Goal: Navigation & Orientation: Find specific page/section

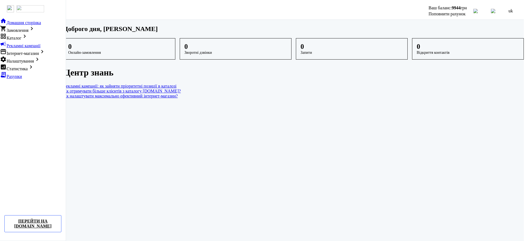
click at [469, 62] on main "Доброго дня, Дермельов Олександр Олександрович 0 Онлайн-замовлення 0 Зворотні д…" at bounding box center [294, 61] width 460 height 73
click at [465, 10] on div at bounding box center [462, 11] width 7 height 7
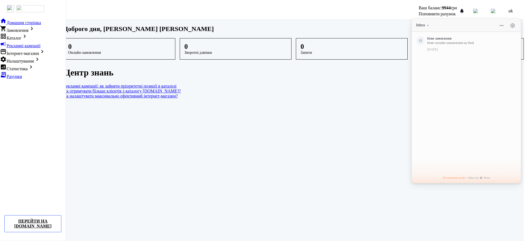
click at [347, 28] on div "Доброго дня, [PERSON_NAME]" at bounding box center [294, 28] width 460 height 7
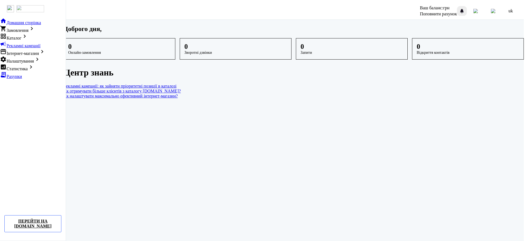
click at [465, 10] on div at bounding box center [462, 11] width 7 height 7
click at [465, 9] on div at bounding box center [462, 11] width 7 height 7
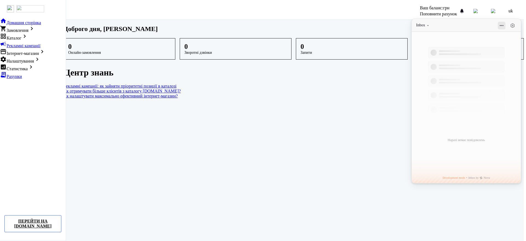
click at [505, 22] on button at bounding box center [502, 26] width 8 height 8
click at [366, 28] on div "Доброго дня, [PERSON_NAME]" at bounding box center [294, 28] width 460 height 7
